Goal: Ask a question

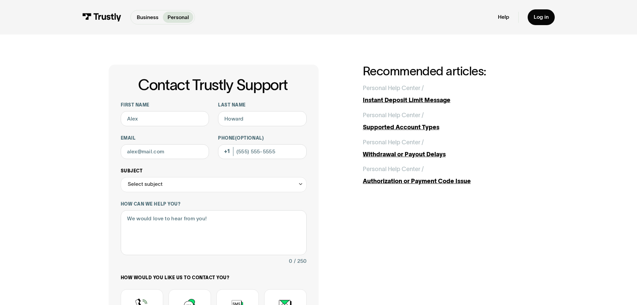
click at [195, 182] on div "Select subject" at bounding box center [214, 184] width 186 height 15
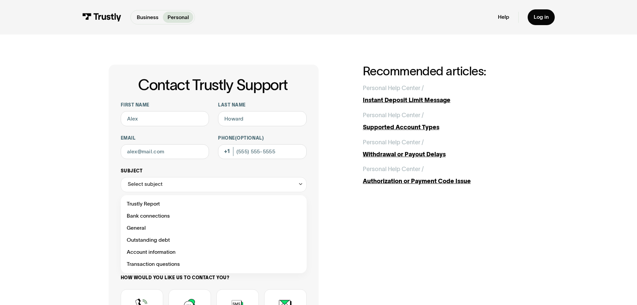
click at [195, 182] on div "Select subject" at bounding box center [214, 184] width 186 height 15
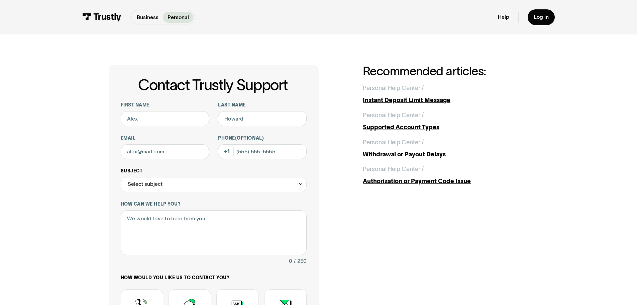
click at [195, 182] on div "Select subject" at bounding box center [214, 184] width 186 height 15
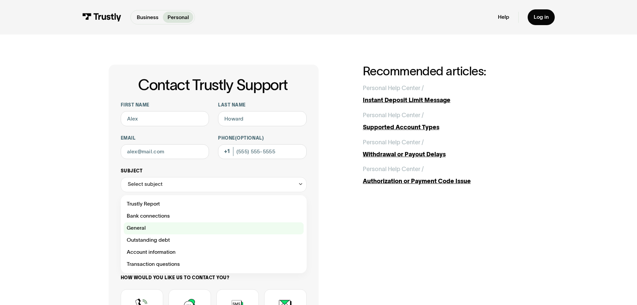
click at [168, 226] on div "Contact Trustly Support" at bounding box center [214, 228] width 180 height 12
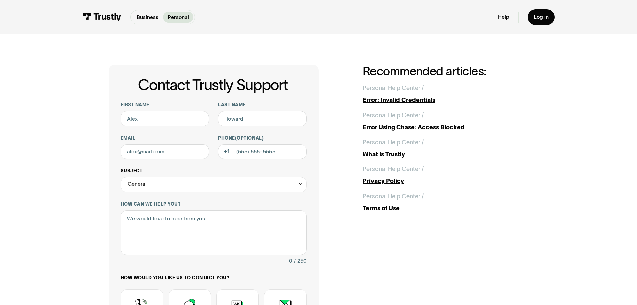
click at [182, 188] on div "General" at bounding box center [214, 184] width 186 height 15
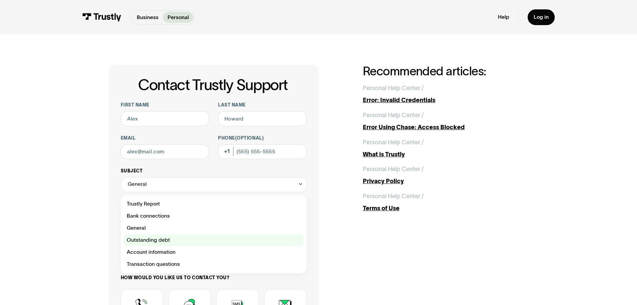
click at [154, 240] on div "Contact Trustly Support" at bounding box center [214, 240] width 180 height 12
type input "**********"
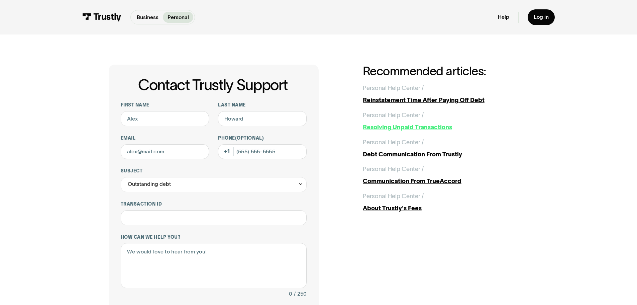
click at [376, 126] on div "Resolving Unpaid Transactions" at bounding box center [446, 127] width 166 height 9
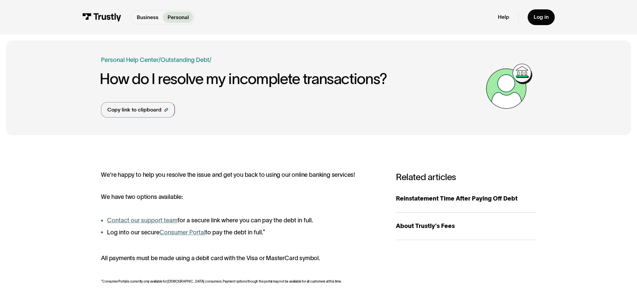
scroll to position [33, 0]
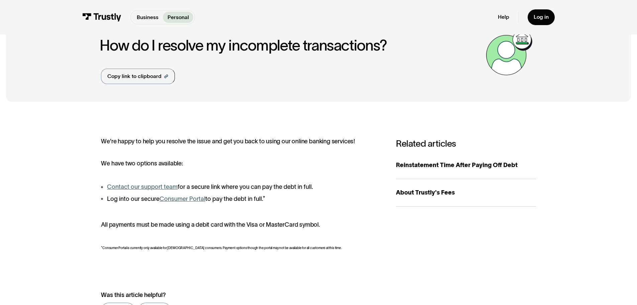
click at [157, 189] on link "Contact our support team" at bounding box center [142, 186] width 71 height 7
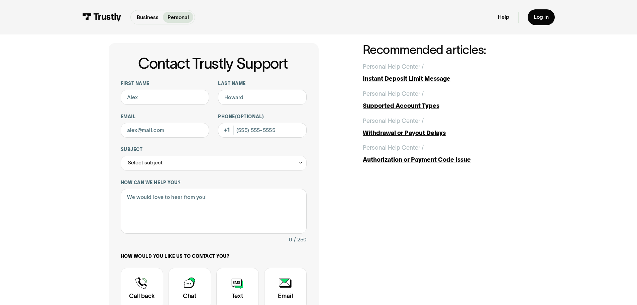
scroll to position [33, 0]
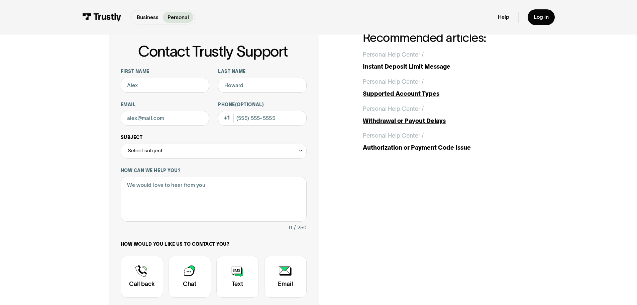
click at [210, 152] on div "Select subject" at bounding box center [214, 150] width 186 height 15
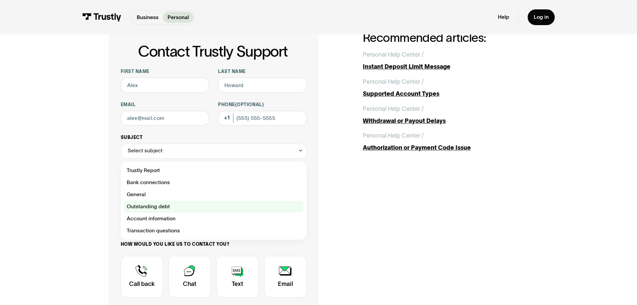
click at [179, 205] on div "Contact Trustly Support" at bounding box center [214, 207] width 180 height 12
type input "**********"
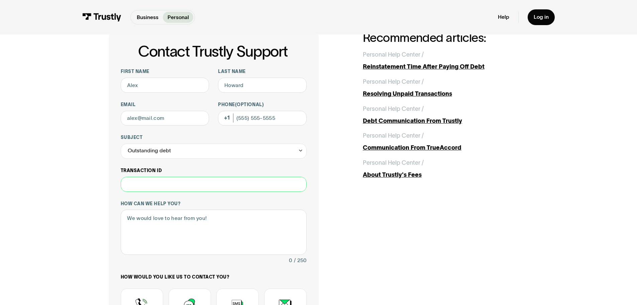
click at [154, 186] on input "Transaction ID" at bounding box center [214, 184] width 186 height 15
